Goal: Task Accomplishment & Management: Complete application form

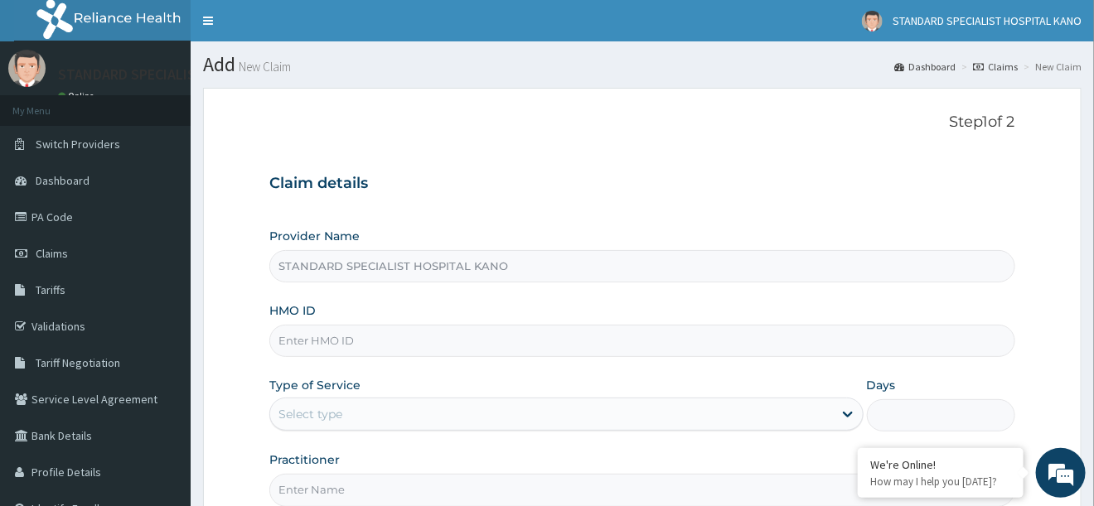
click at [292, 345] on input "HMO ID" at bounding box center [641, 341] width 745 height 32
type input "a"
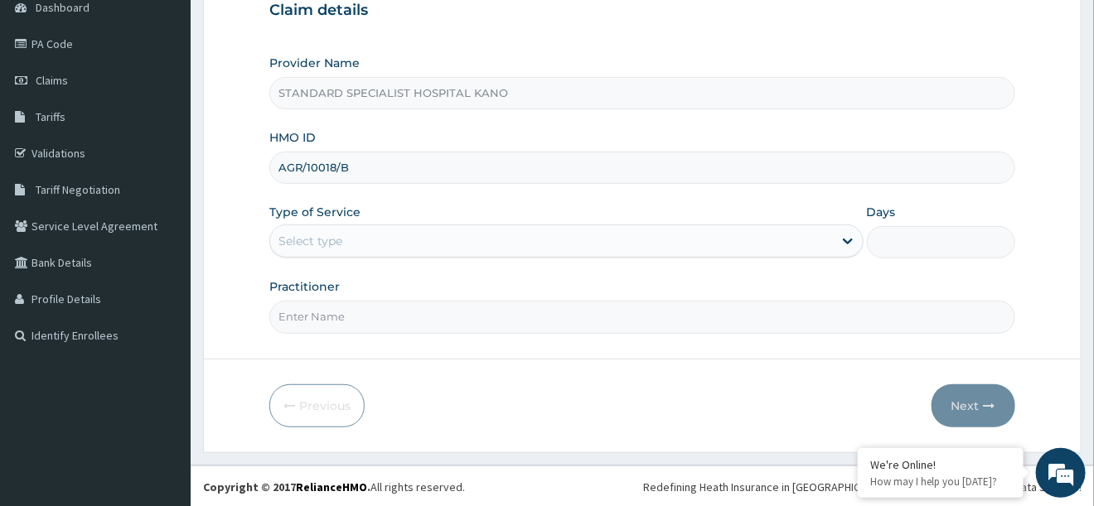
type input "AGR/10018/B"
click at [303, 251] on div "Select type" at bounding box center [551, 241] width 562 height 27
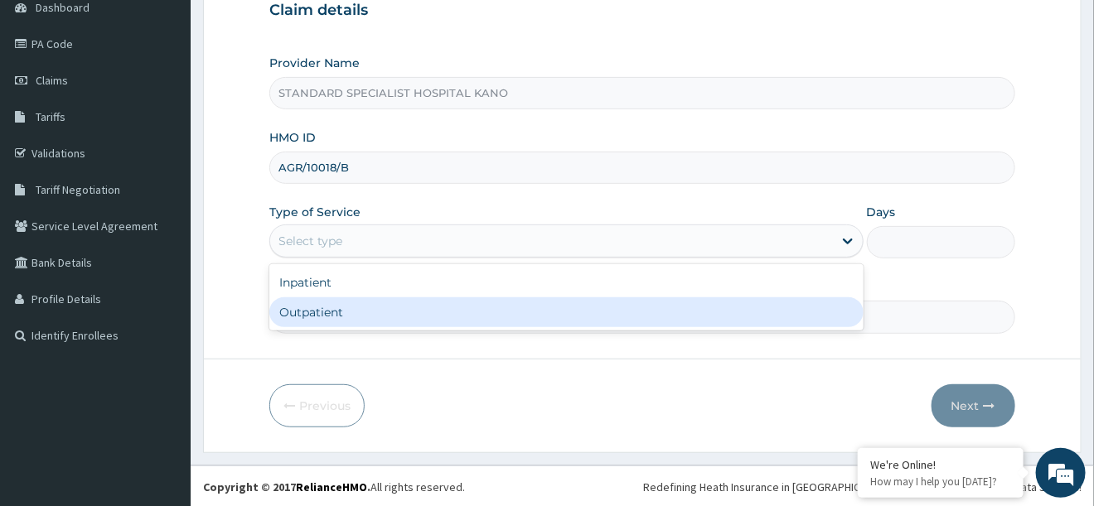
click at [337, 305] on div "Outpatient" at bounding box center [565, 313] width 593 height 30
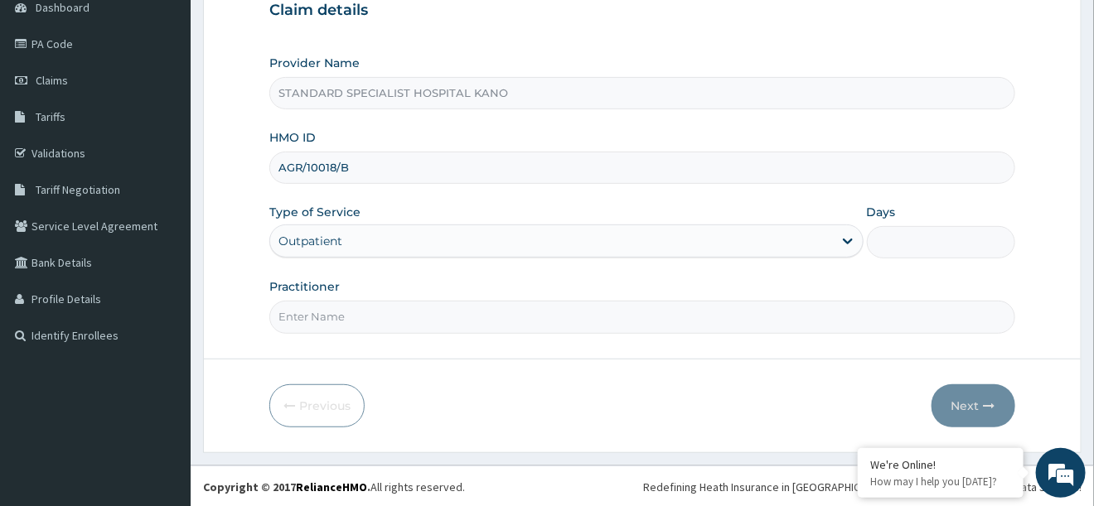
type input "1"
click at [341, 308] on input "Practitioner" at bounding box center [641, 317] width 745 height 32
type input "[PERSON_NAME]"
click at [990, 400] on icon "button" at bounding box center [990, 406] width 12 height 12
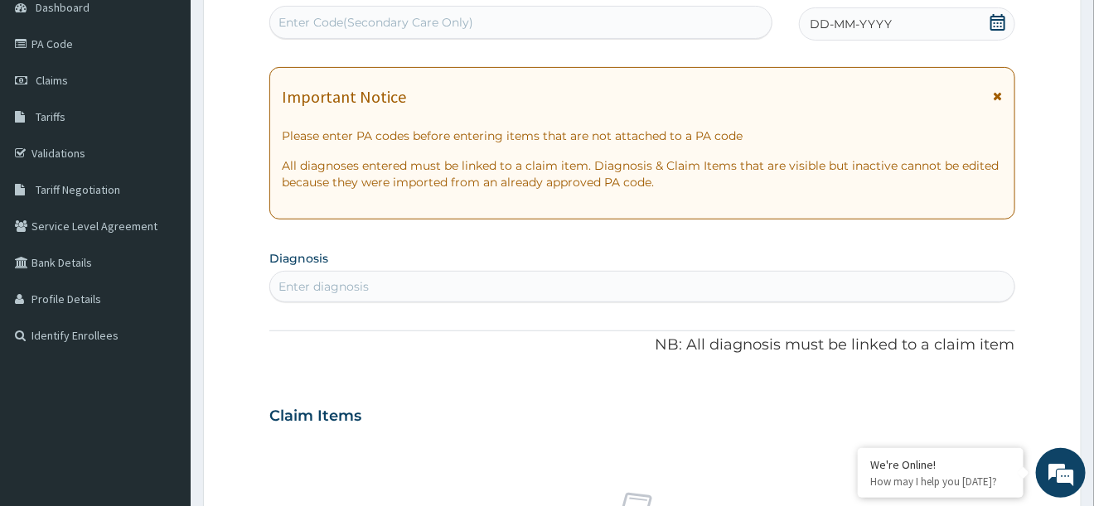
click at [1000, 22] on icon at bounding box center [998, 22] width 15 height 17
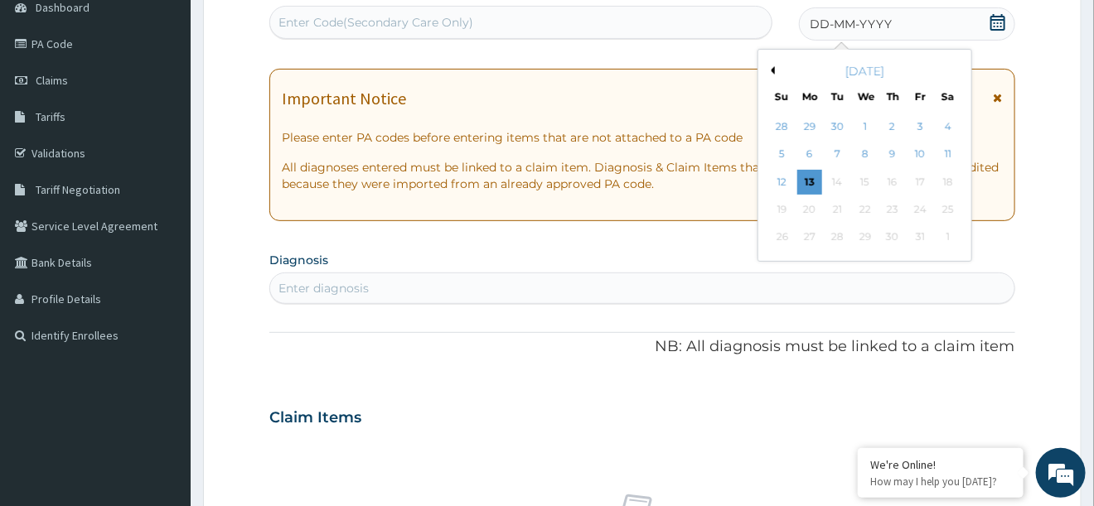
click at [775, 70] on button "Previous Month" at bounding box center [771, 70] width 8 height 8
click at [918, 240] on div "29" at bounding box center [920, 237] width 25 height 25
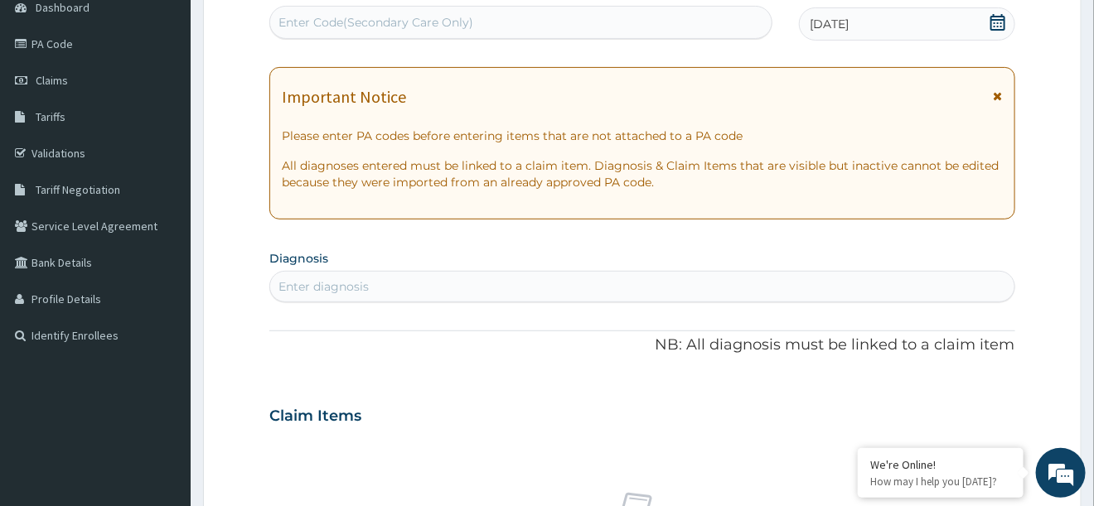
click at [376, 288] on div "Enter diagnosis" at bounding box center [642, 287] width 744 height 27
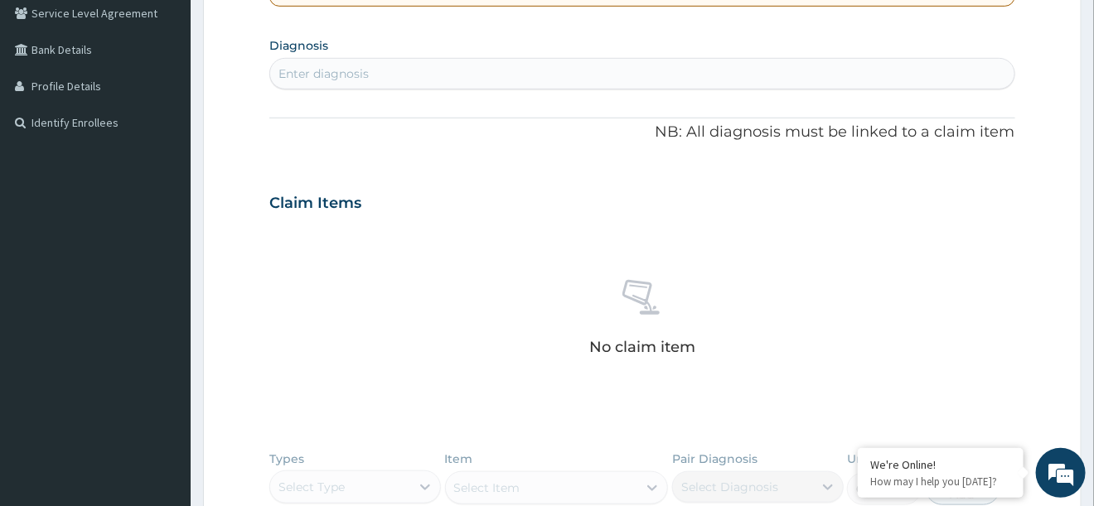
scroll to position [683, 0]
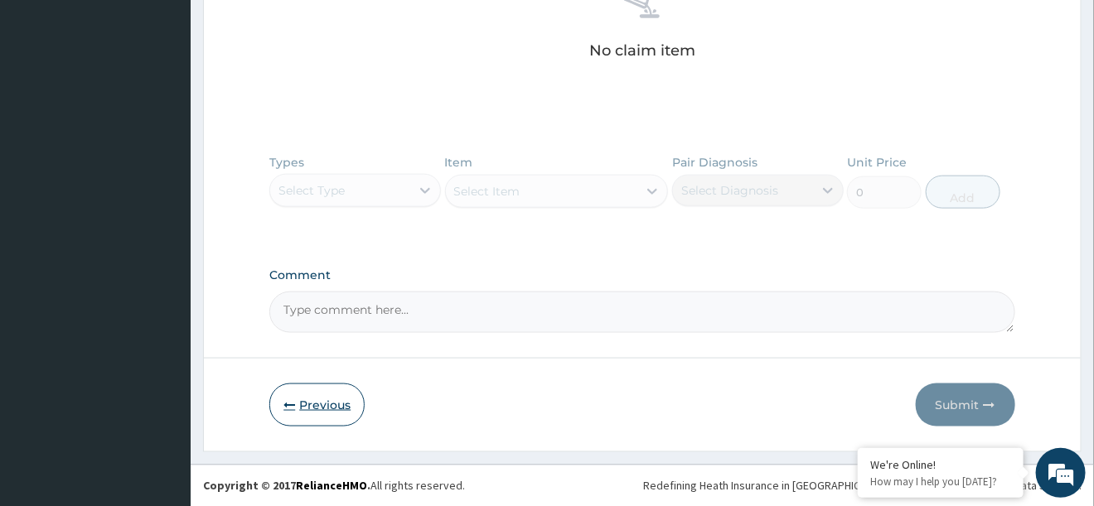
click at [283, 417] on button "Previous" at bounding box center [316, 405] width 95 height 43
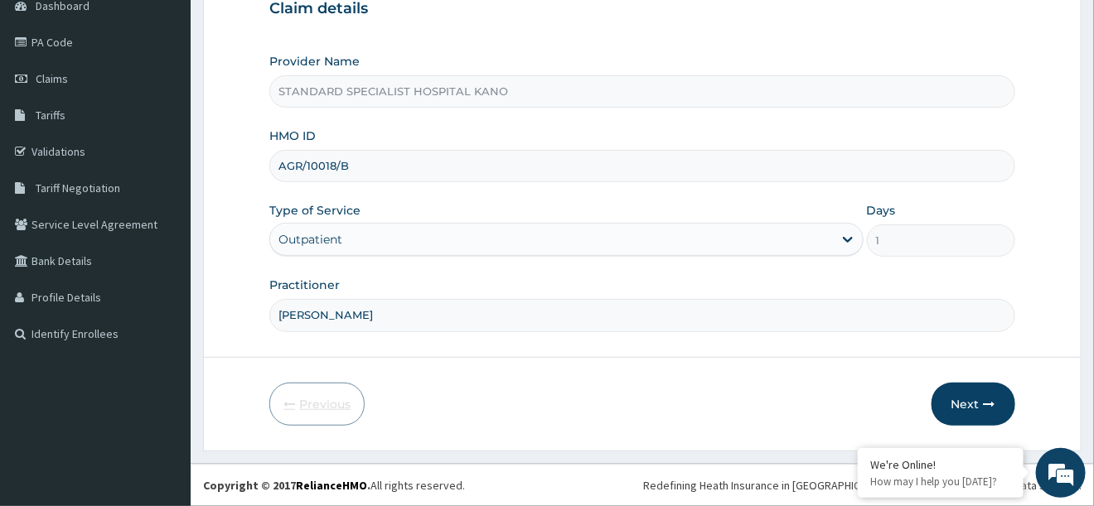
scroll to position [173, 0]
click at [393, 163] on input "AGR/10018/B" at bounding box center [641, 168] width 745 height 32
type input "A"
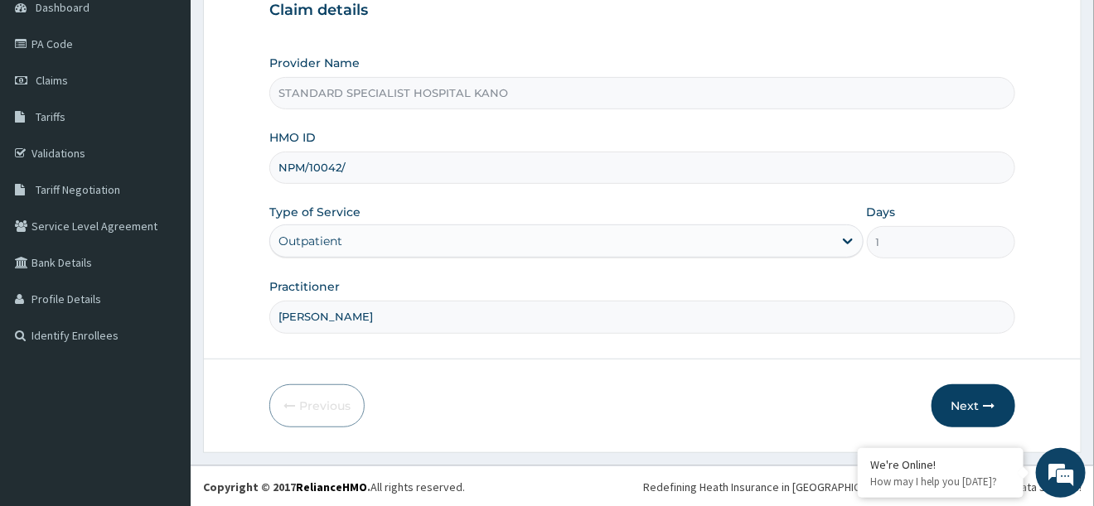
type input "NPM/10042/F"
click at [998, 406] on button "Next" at bounding box center [974, 406] width 84 height 43
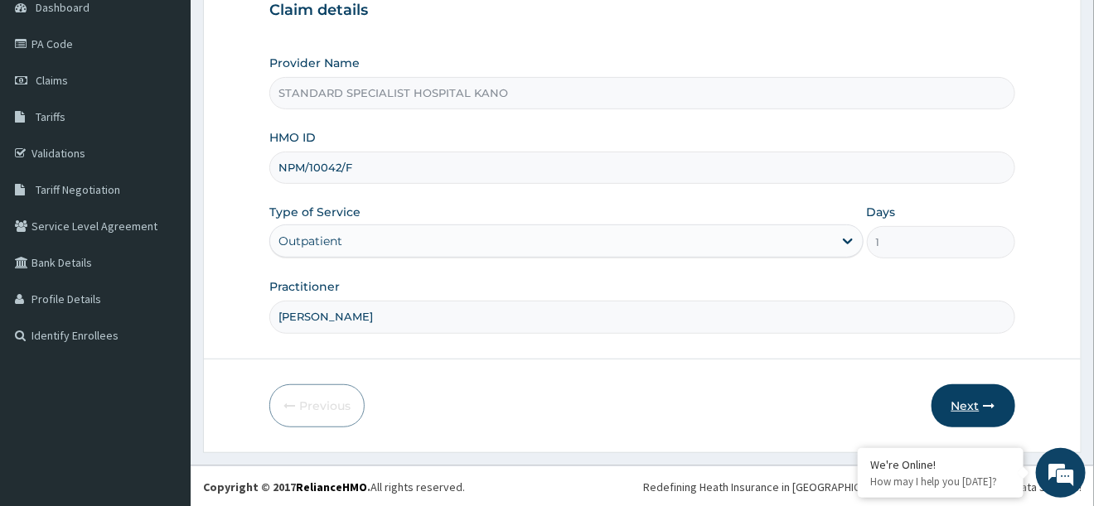
click at [976, 414] on button "Next" at bounding box center [974, 406] width 84 height 43
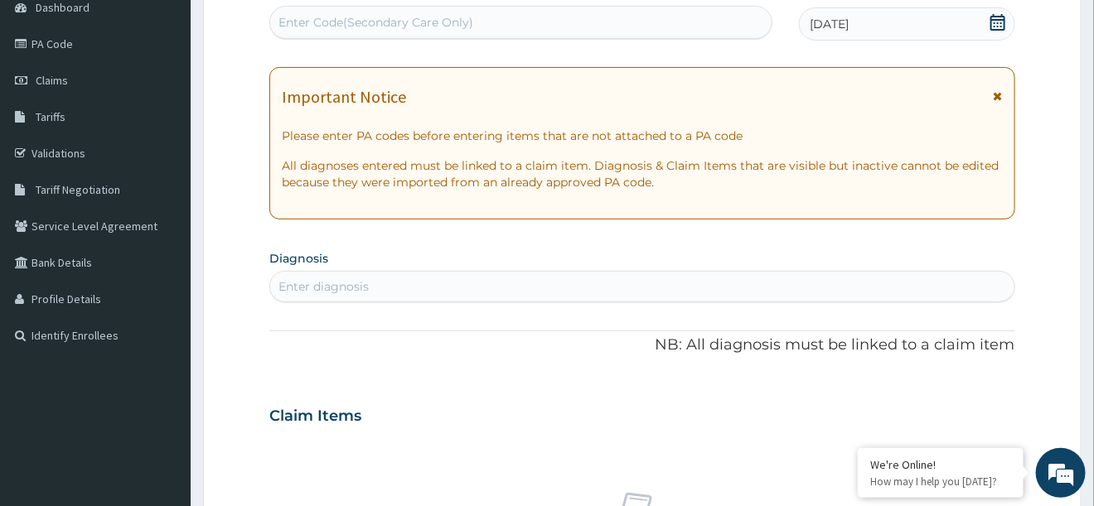
click at [327, 288] on div "Enter diagnosis" at bounding box center [324, 287] width 90 height 17
type input "FEVER"
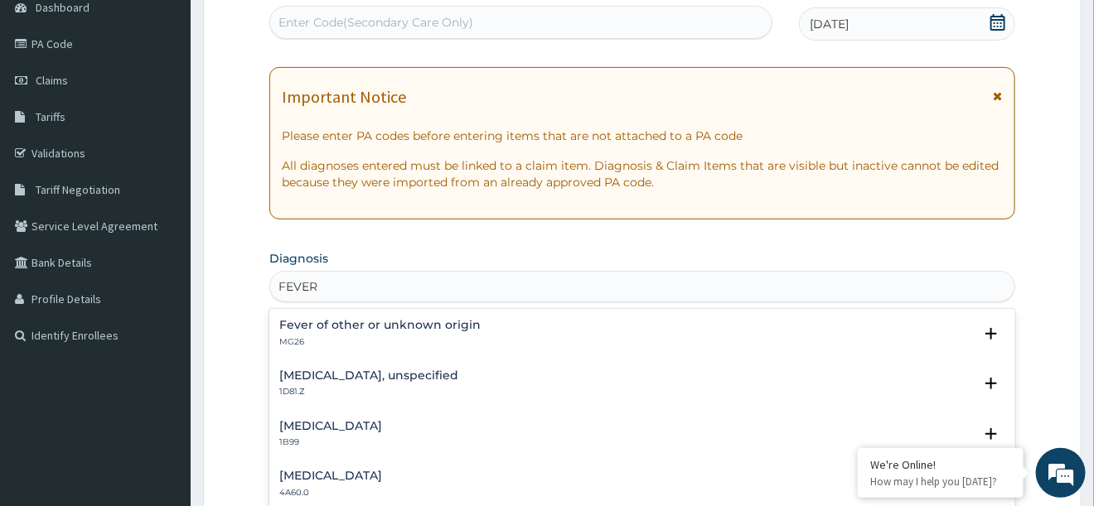
scroll to position [623, 0]
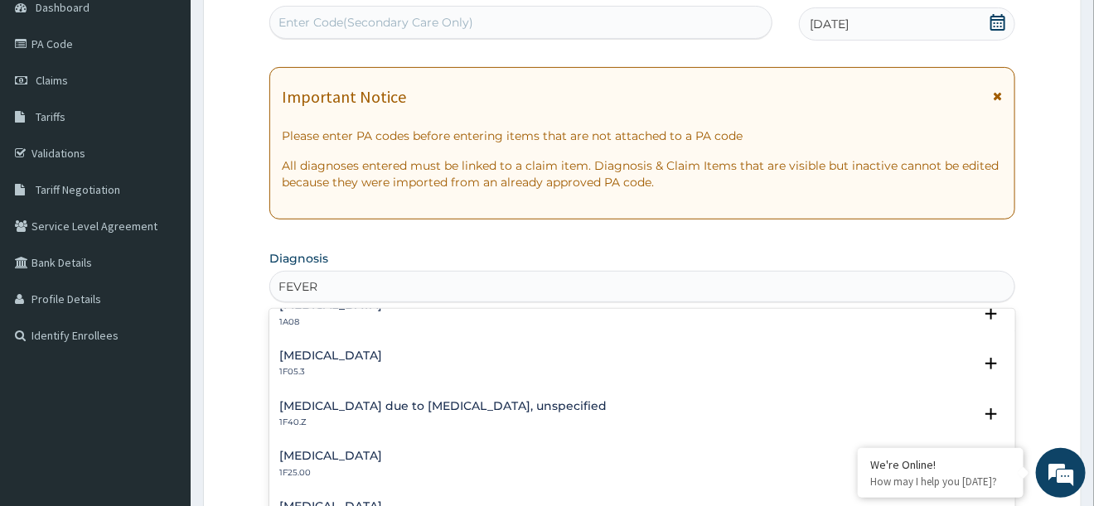
click at [356, 407] on h4 "[MEDICAL_DATA] due to [MEDICAL_DATA], unspecified" at bounding box center [442, 406] width 327 height 12
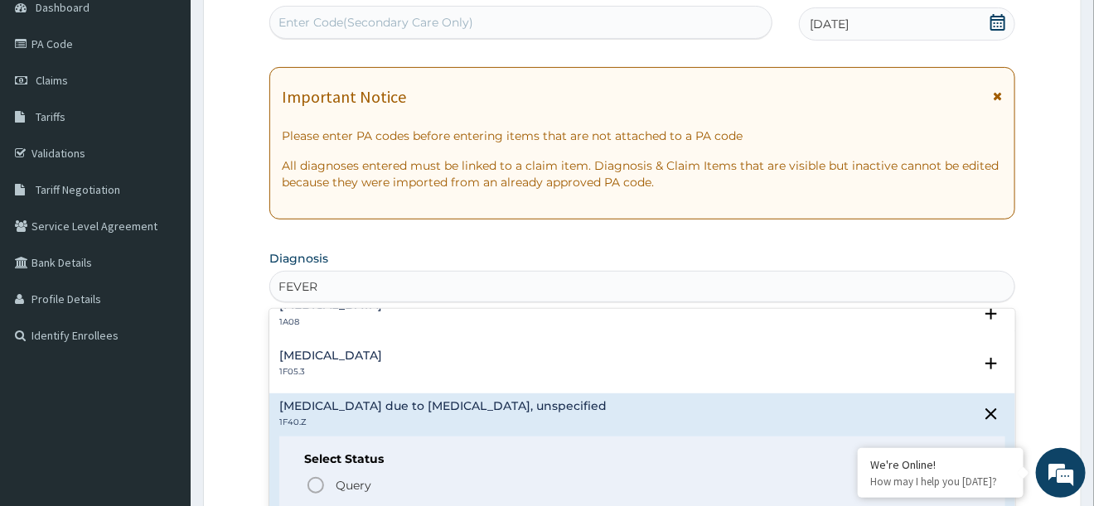
scroll to position [768, 0]
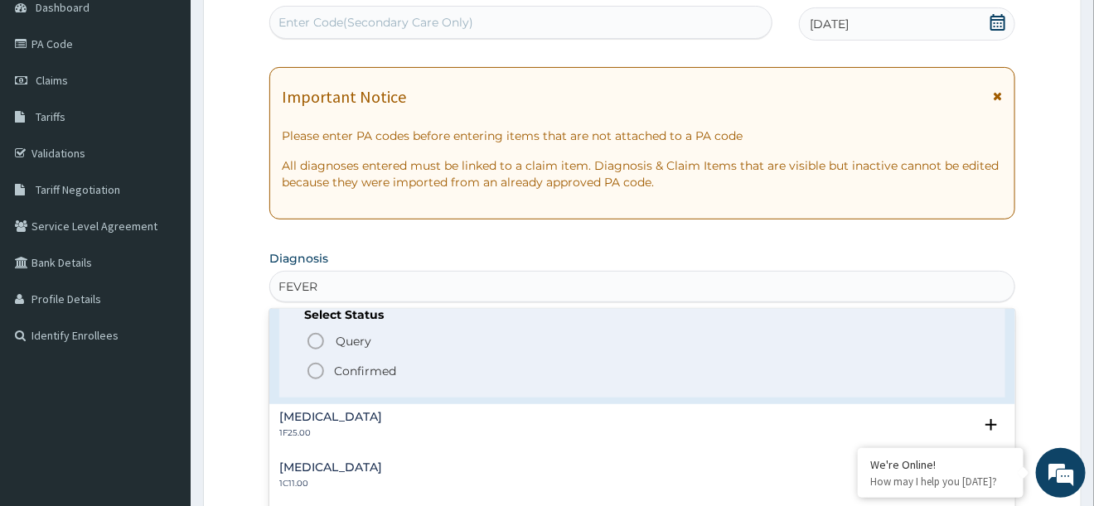
click at [318, 373] on icon "status option filled" at bounding box center [316, 371] width 20 height 20
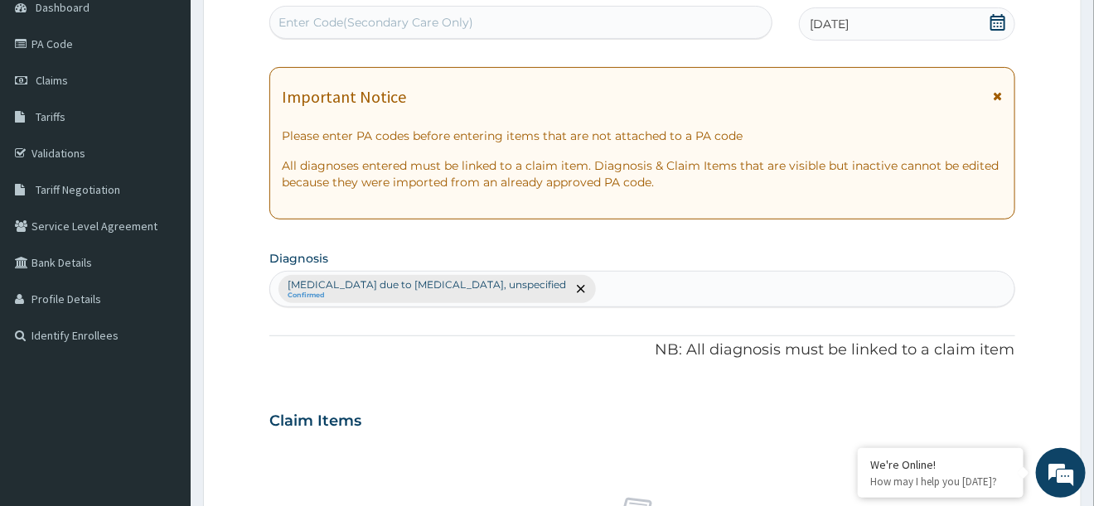
scroll to position [688, 0]
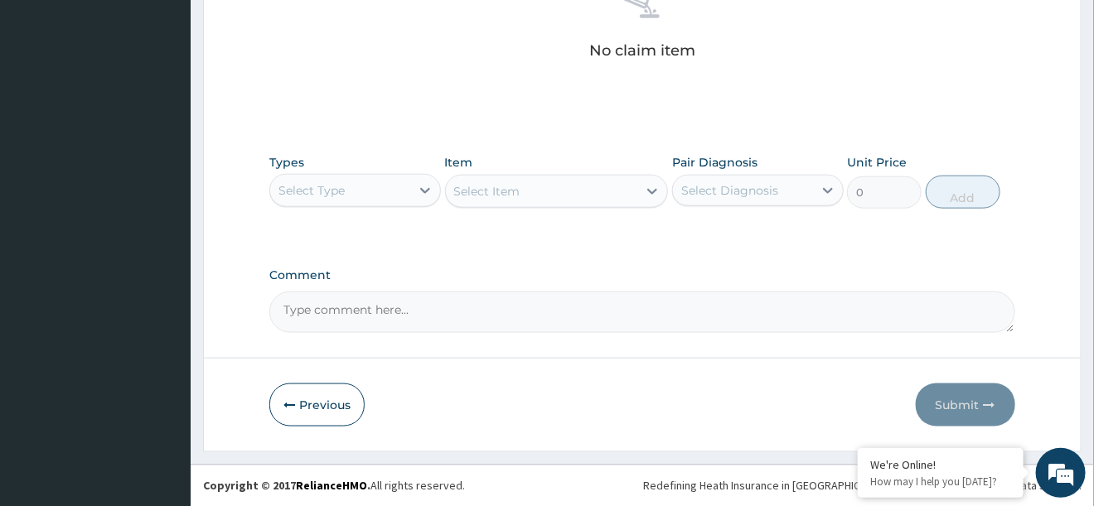
click at [343, 187] on div "Select Type" at bounding box center [312, 190] width 66 height 17
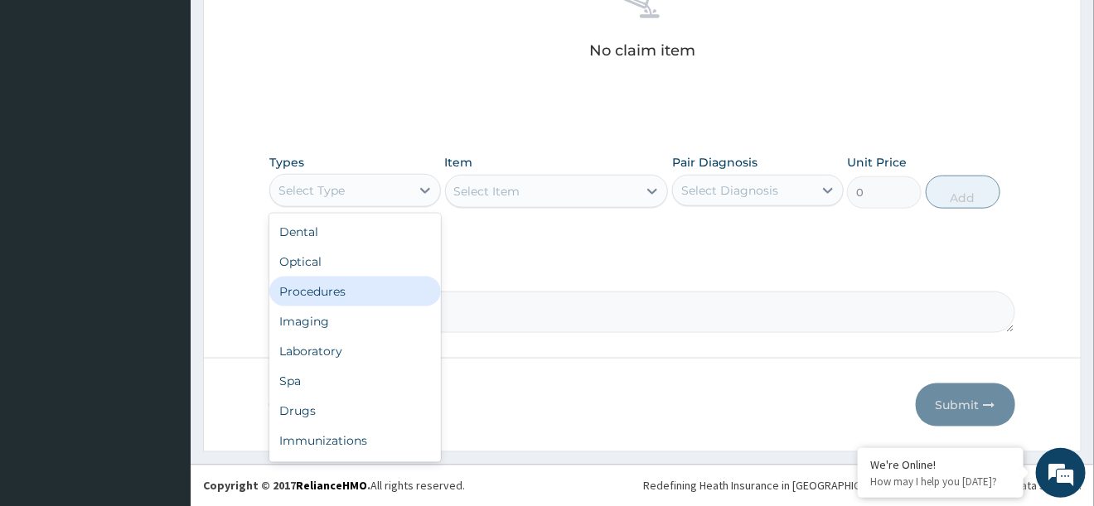
click at [330, 292] on div "Procedures" at bounding box center [355, 292] width 172 height 30
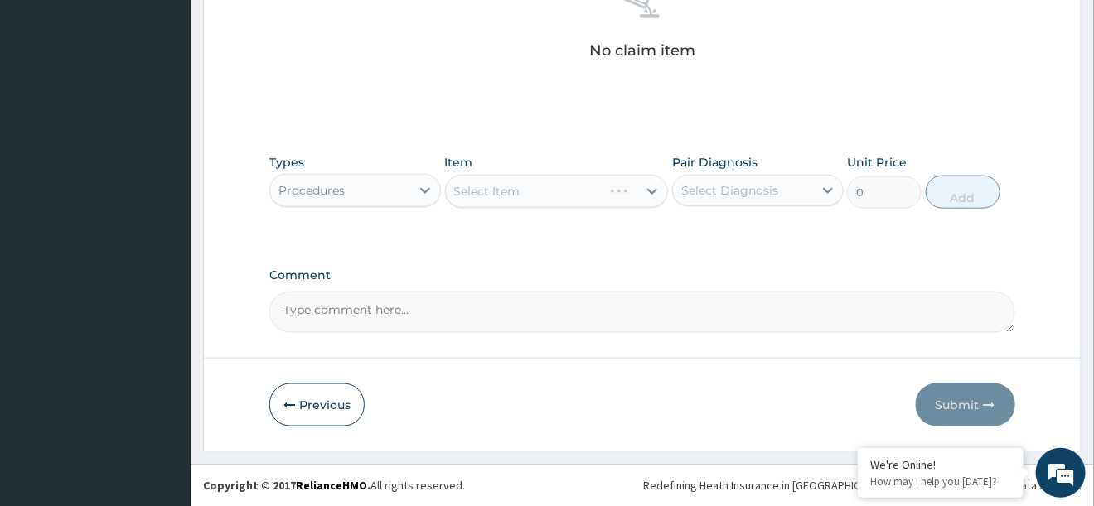
click at [732, 200] on div "Select Diagnosis" at bounding box center [743, 190] width 140 height 27
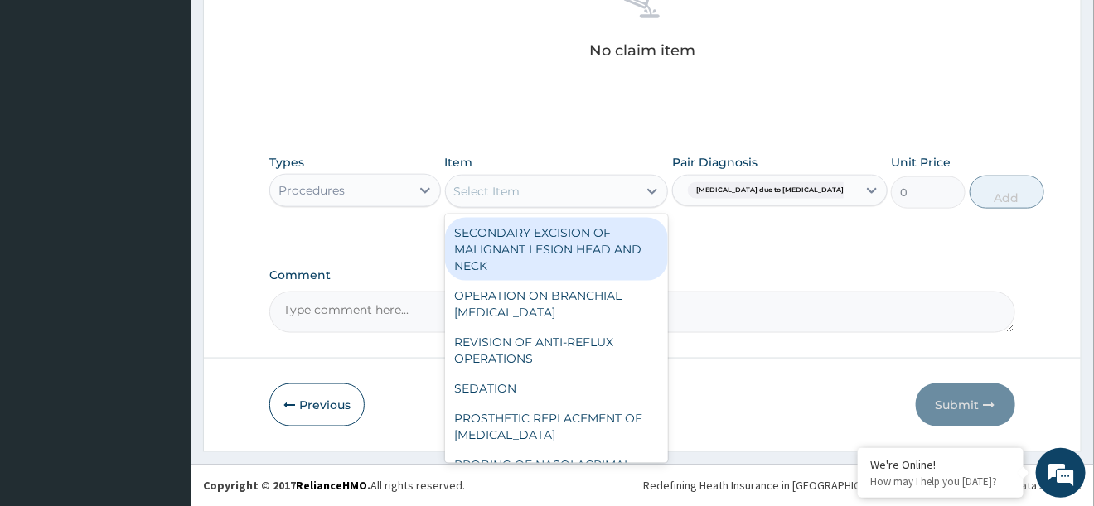
click at [543, 197] on div "Select Item" at bounding box center [542, 191] width 192 height 27
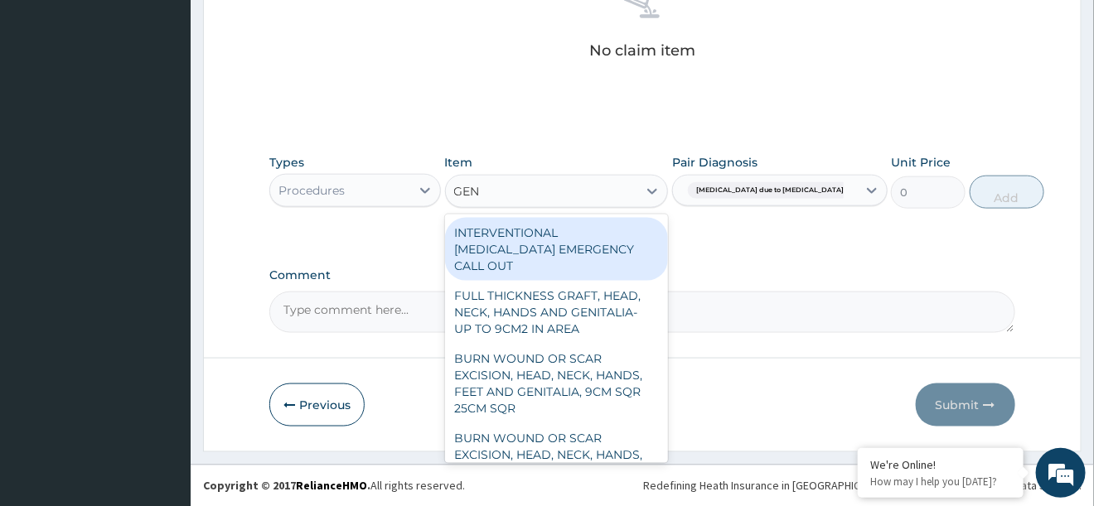
type input "GENE"
click at [546, 193] on div "GENE GEN" at bounding box center [542, 191] width 192 height 27
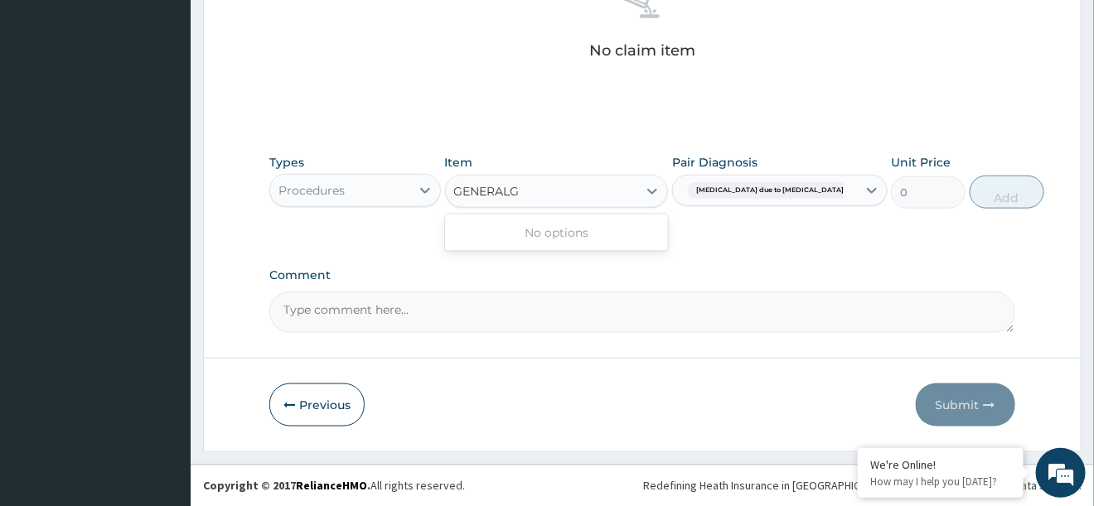
type input "GENERAL"
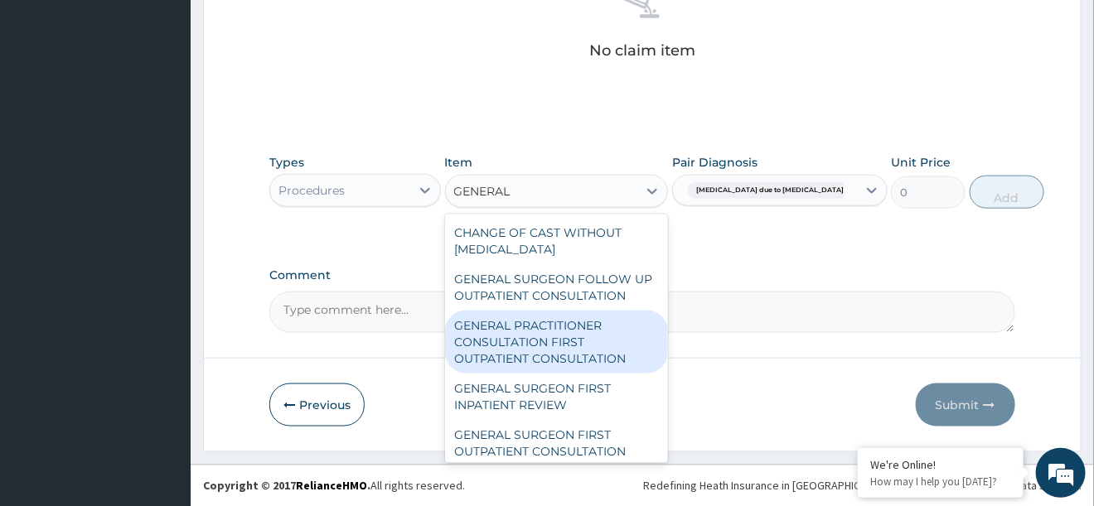
click at [556, 330] on div "GENERAL PRACTITIONER CONSULTATION FIRST OUTPATIENT CONSULTATION" at bounding box center [557, 342] width 224 height 63
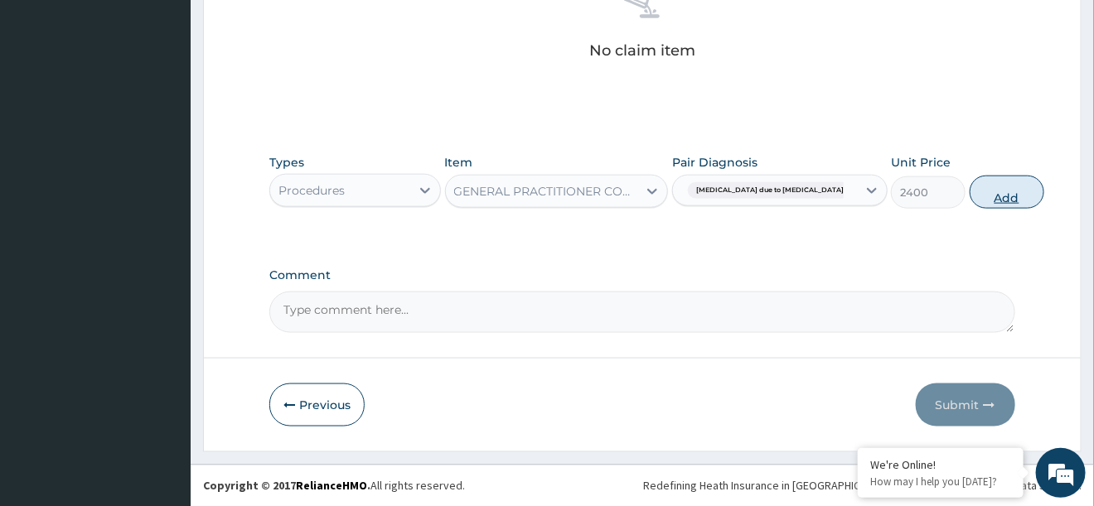
click at [970, 196] on button "Add" at bounding box center [1007, 192] width 75 height 33
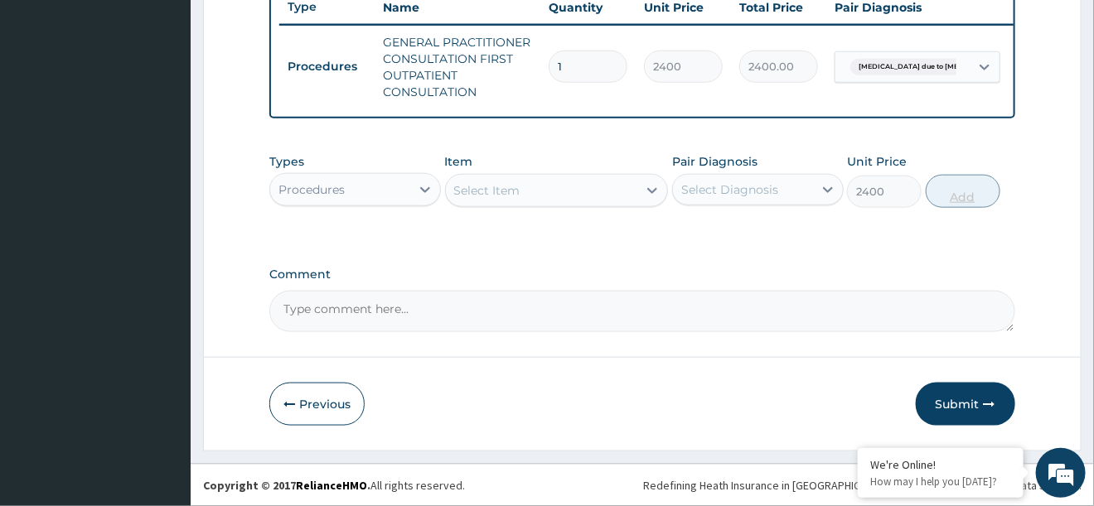
type input "0"
